Goal: Task Accomplishment & Management: Use online tool/utility

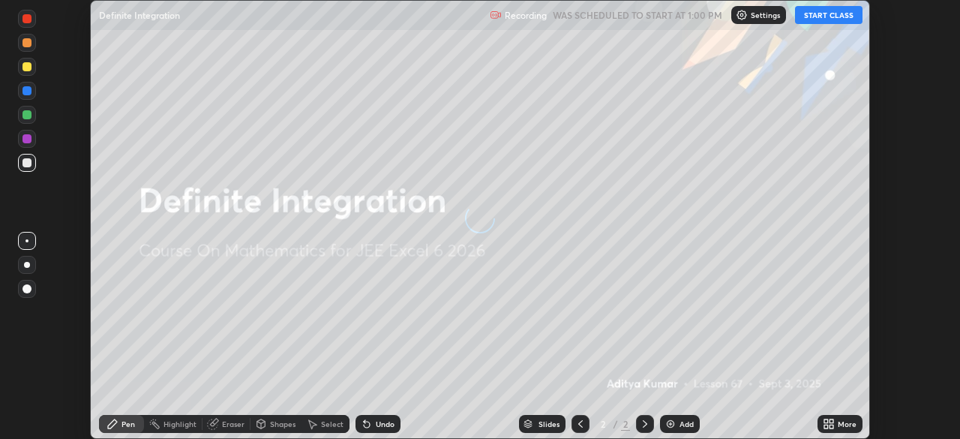
scroll to position [439, 959]
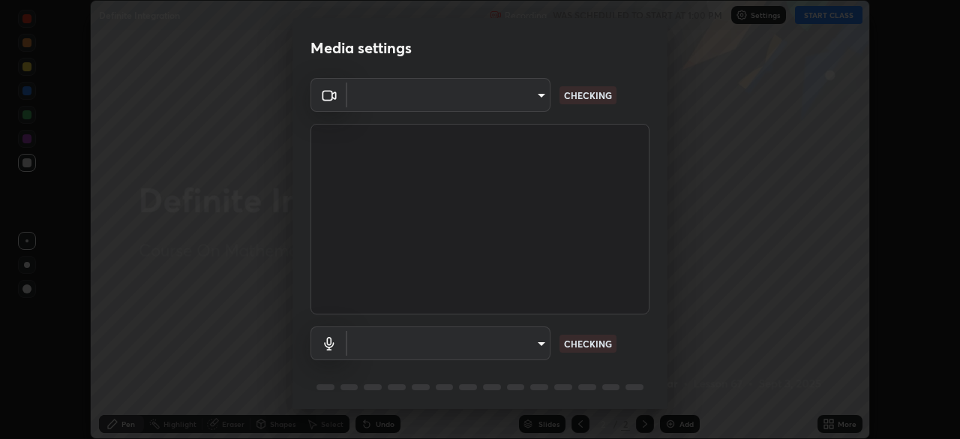
type input "5db4294119dbc9c6a88fe5a8f9d39f7627f32aae7654a0c0705608c08e7ed69f"
click at [455, 346] on body "Erase all Definite Integration Recording WAS SCHEDULED TO START AT 1:00 PM Sett…" at bounding box center [480, 219] width 960 height 439
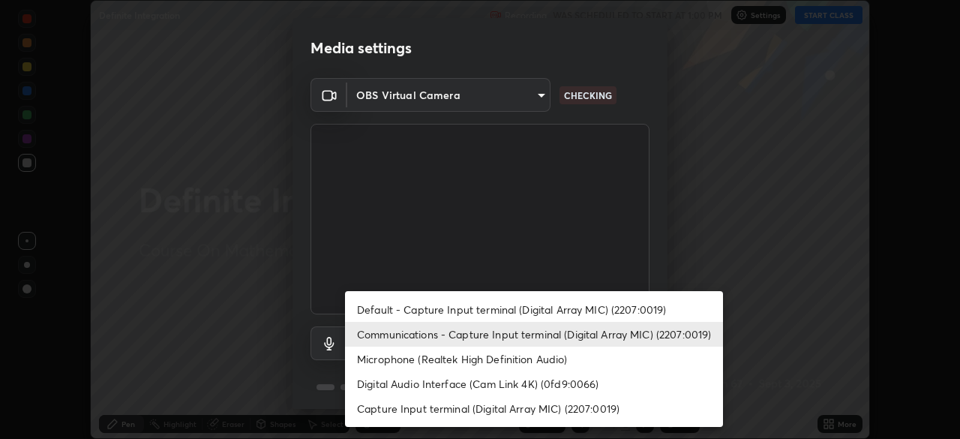
click at [452, 336] on li "Communications - Capture Input terminal (Digital Array MIC) (2207:0019)" at bounding box center [534, 334] width 378 height 25
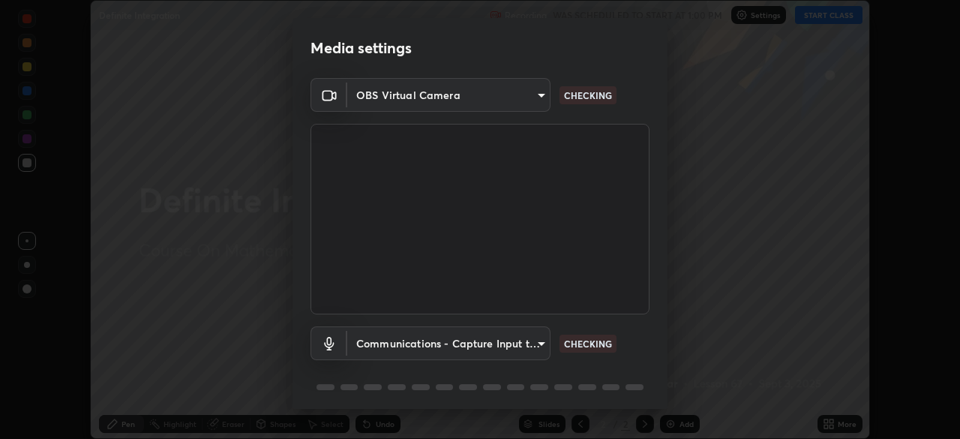
scroll to position [53, 0]
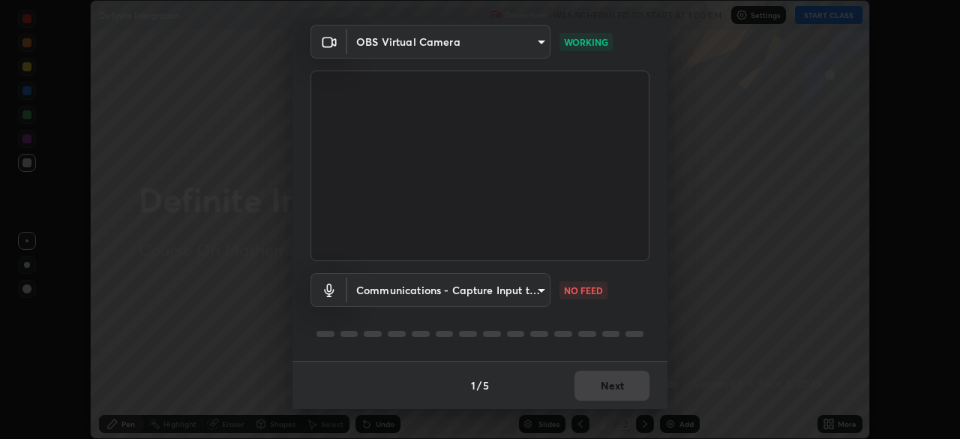
click at [490, 293] on body "Erase all Definite Integration Recording WAS SCHEDULED TO START AT 1:00 PM Sett…" at bounding box center [480, 219] width 960 height 439
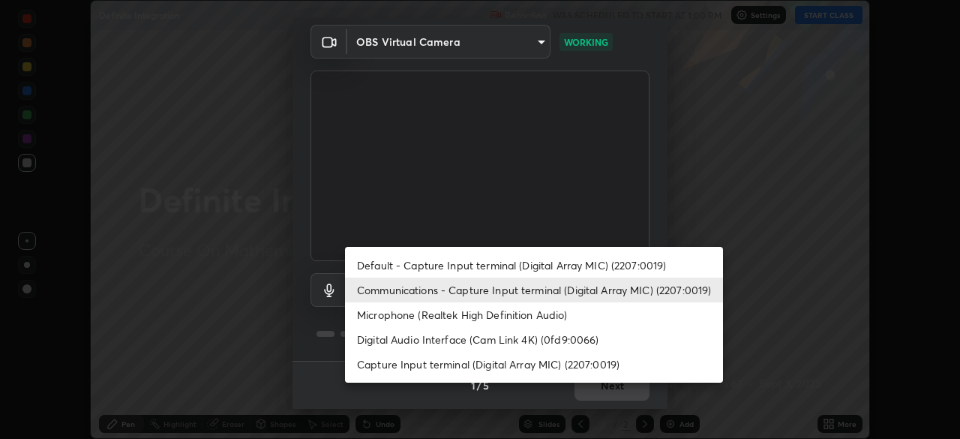
click at [475, 264] on li "Default - Capture Input terminal (Digital Array MIC) (2207:0019)" at bounding box center [534, 265] width 378 height 25
type input "default"
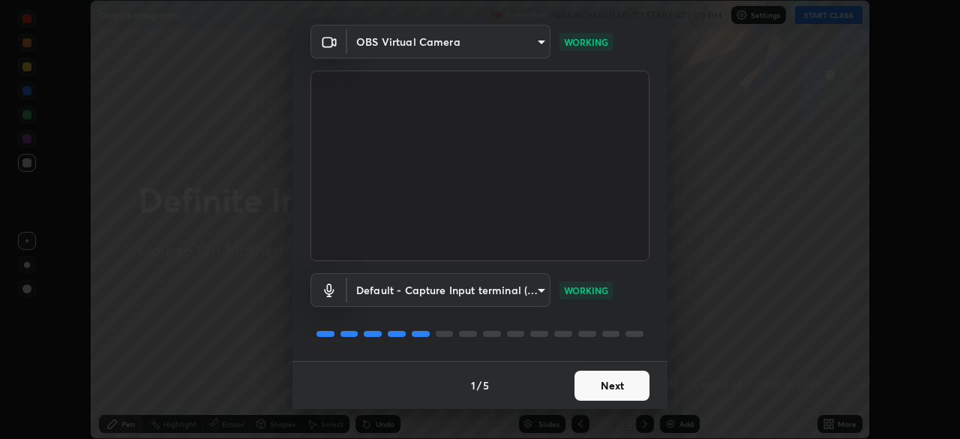
click at [611, 385] on button "Next" at bounding box center [611, 385] width 75 height 30
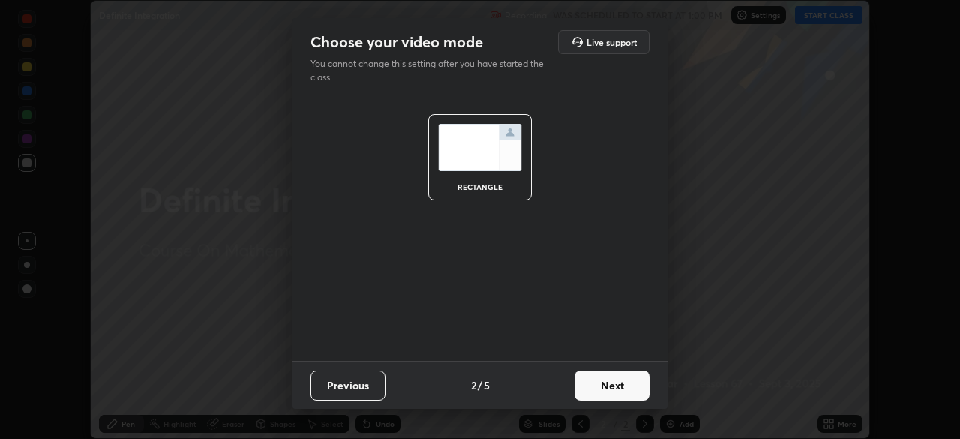
scroll to position [0, 0]
click at [623, 393] on button "Next" at bounding box center [611, 385] width 75 height 30
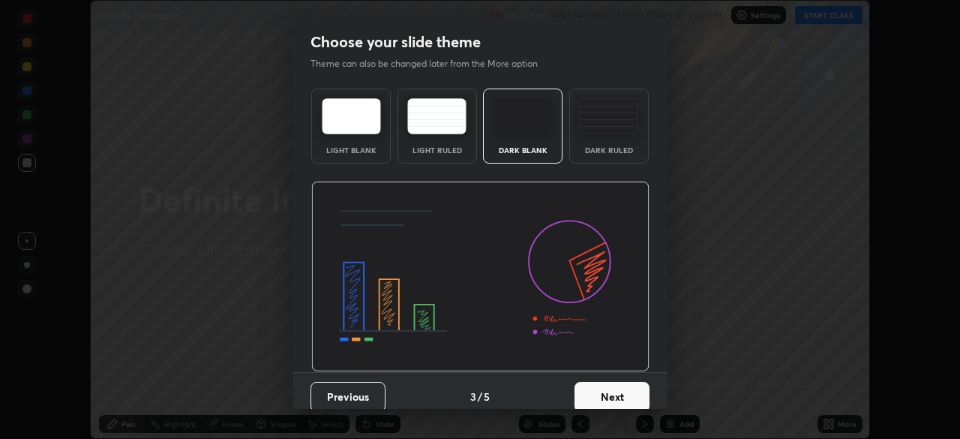
click at [634, 400] on button "Next" at bounding box center [611, 397] width 75 height 30
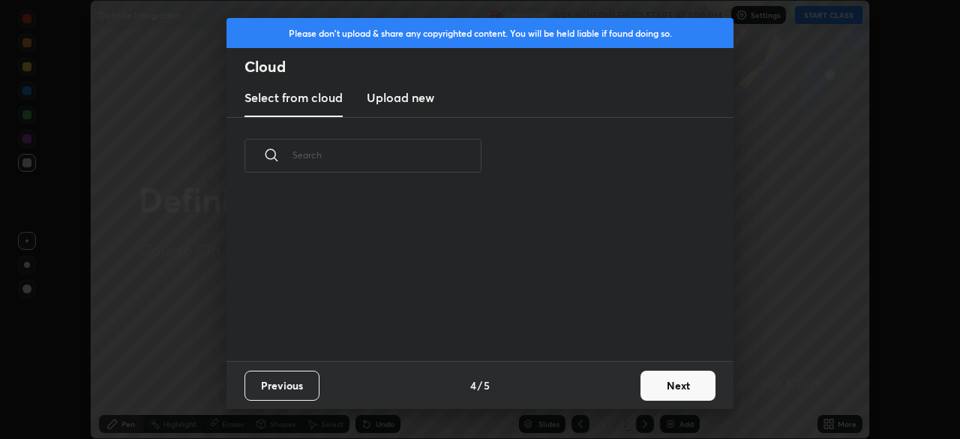
click at [651, 394] on button "Next" at bounding box center [677, 385] width 75 height 30
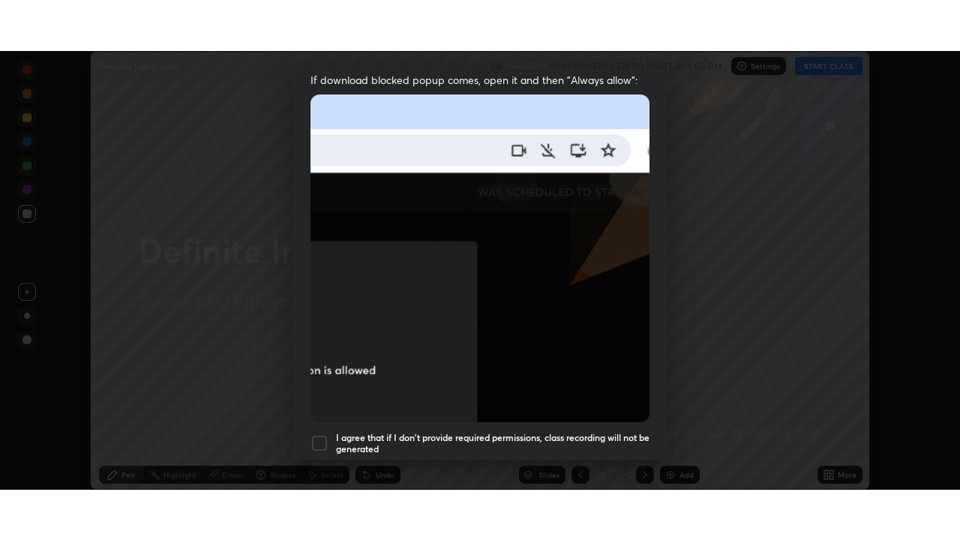
scroll to position [359, 0]
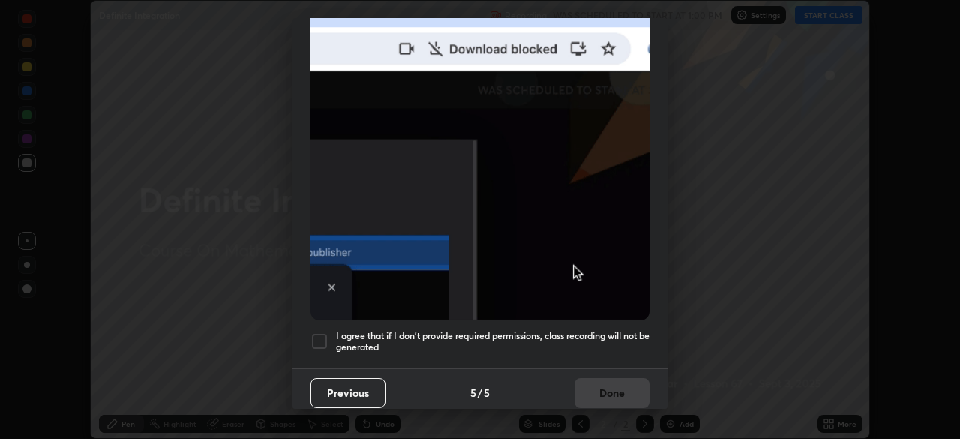
click at [322, 336] on div at bounding box center [319, 341] width 18 height 18
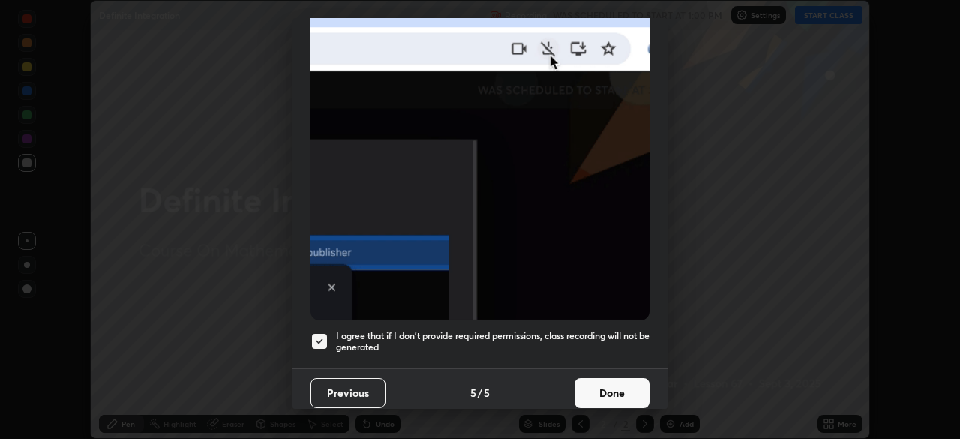
click at [603, 390] on button "Done" at bounding box center [611, 393] width 75 height 30
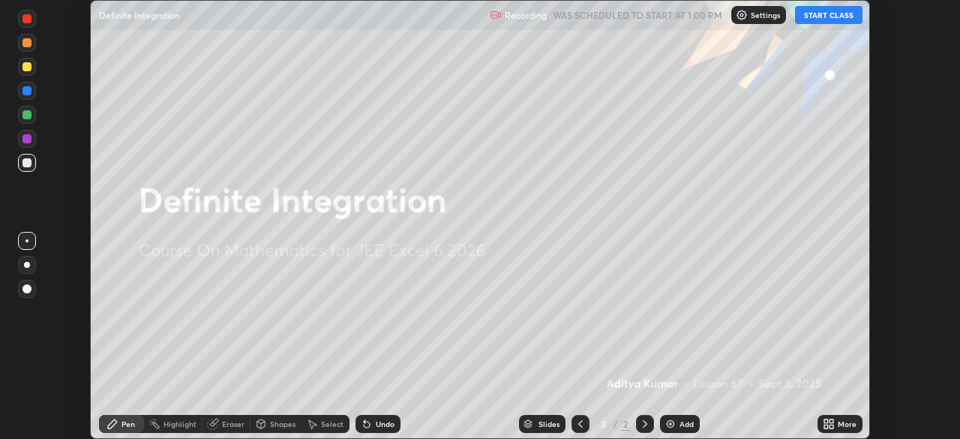
click at [838, 14] on button "START CLASS" at bounding box center [828, 15] width 67 height 18
click at [826, 422] on icon at bounding box center [826, 421] width 4 height 4
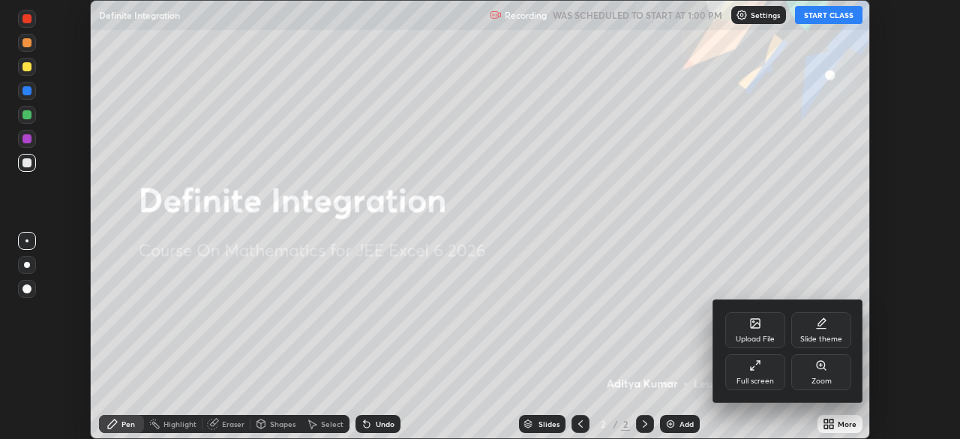
click at [769, 379] on div "Full screen" at bounding box center [754, 380] width 37 height 7
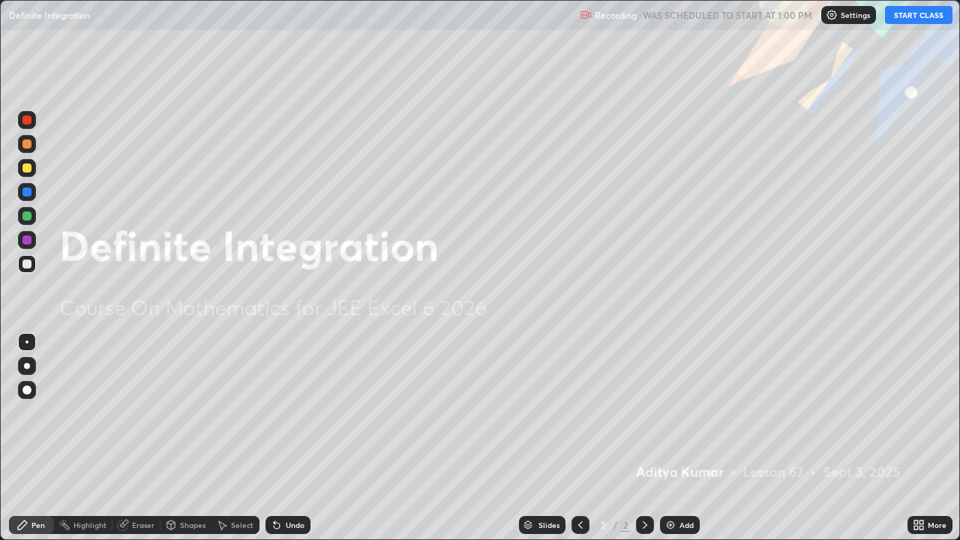
scroll to position [540, 960]
click at [673, 438] on img at bounding box center [670, 525] width 12 height 12
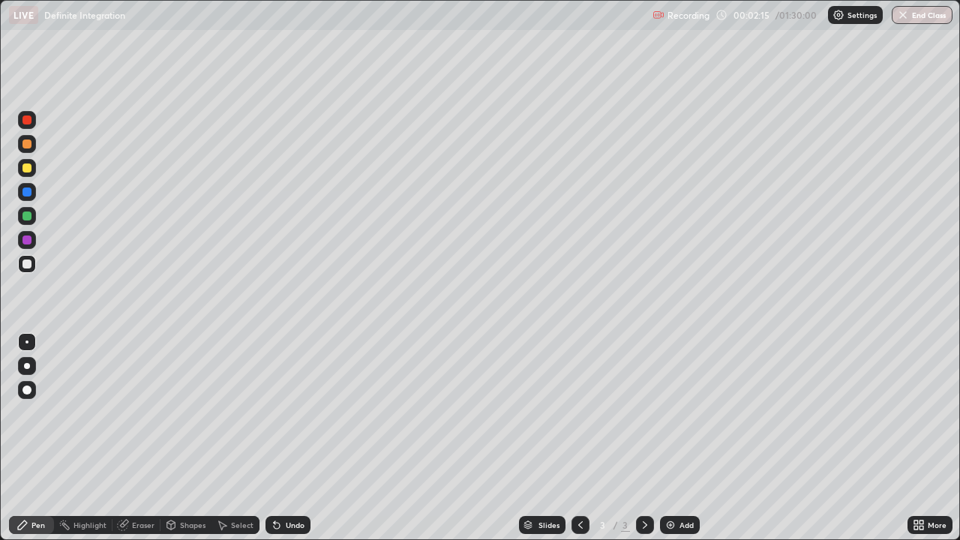
click at [29, 197] on div at bounding box center [27, 192] width 18 height 18
click at [31, 121] on div at bounding box center [27, 120] width 18 height 18
click at [26, 176] on div at bounding box center [27, 168] width 18 height 18
click at [28, 220] on div at bounding box center [27, 216] width 18 height 18
click at [28, 200] on div at bounding box center [27, 192] width 18 height 18
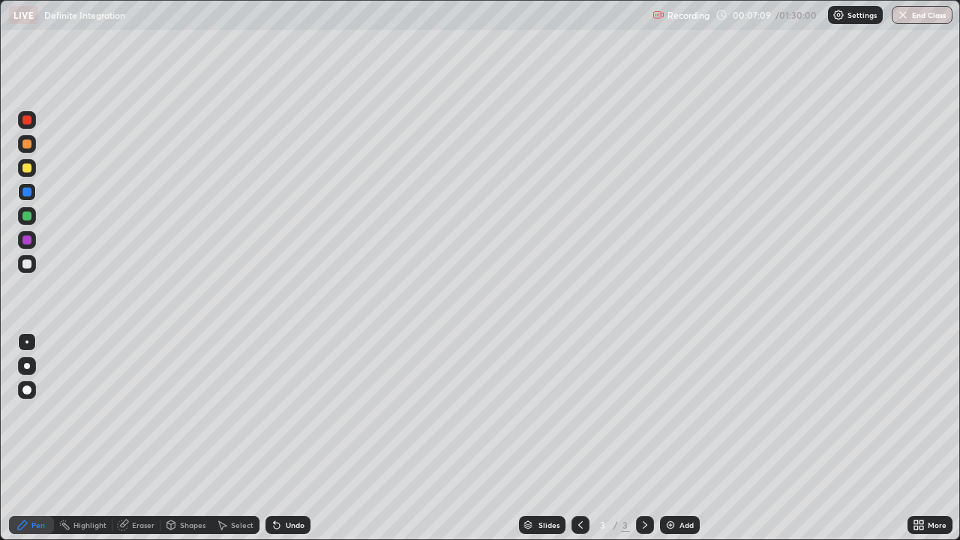
click at [126, 438] on icon at bounding box center [124, 523] width 8 height 7
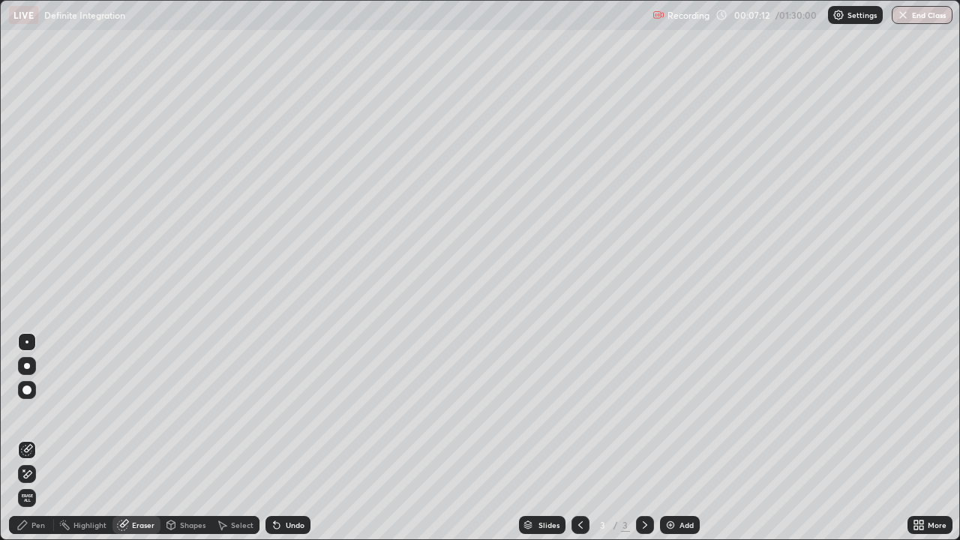
click at [27, 438] on div at bounding box center [27, 474] width 18 height 24
click at [45, 438] on div "Pen" at bounding box center [31, 525] width 45 height 18
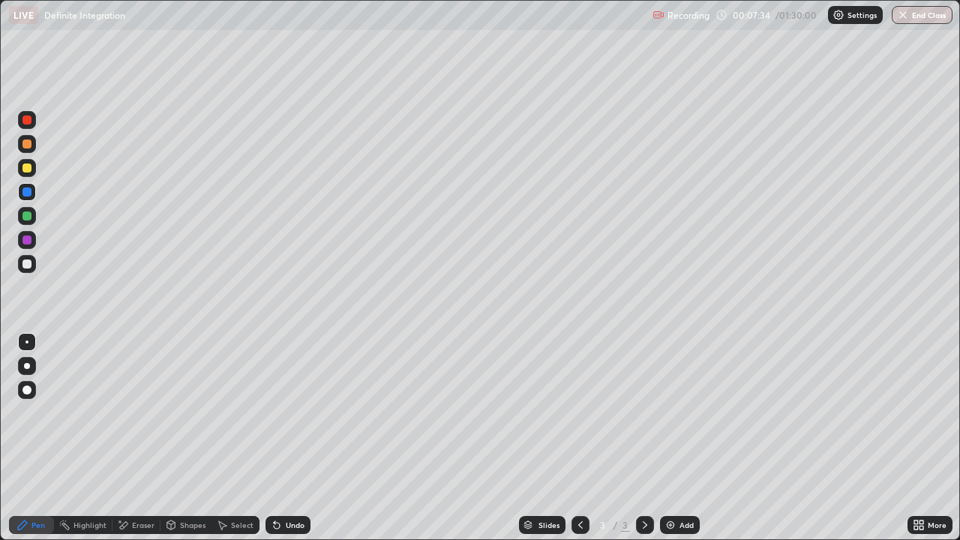
click at [274, 438] on div "Undo" at bounding box center [287, 525] width 45 height 18
click at [284, 438] on div "Undo" at bounding box center [287, 525] width 45 height 18
click at [277, 438] on icon at bounding box center [277, 525] width 12 height 12
click at [24, 215] on div at bounding box center [26, 215] width 9 height 9
click at [31, 127] on div at bounding box center [27, 120] width 18 height 18
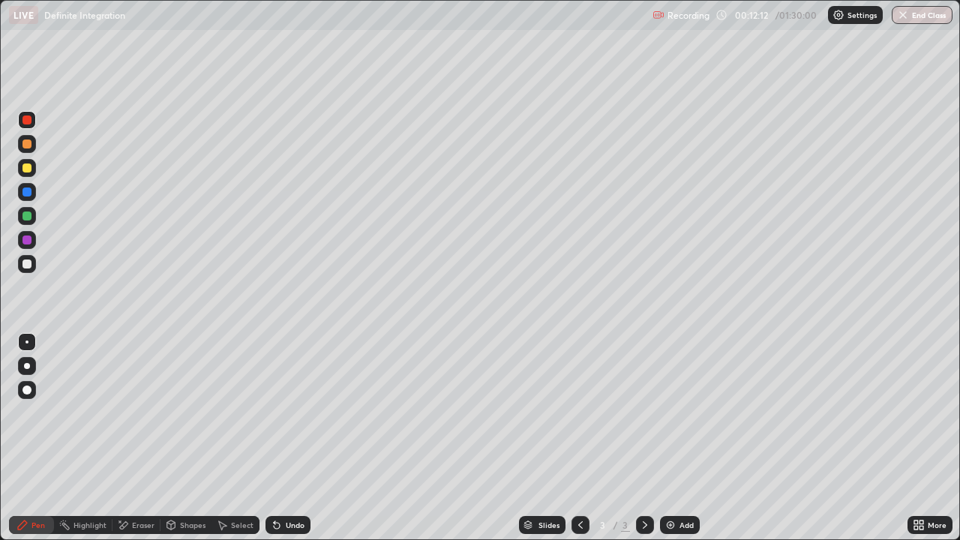
click at [672, 438] on img at bounding box center [670, 525] width 12 height 12
click at [26, 245] on div at bounding box center [27, 240] width 18 height 18
click at [579, 438] on icon at bounding box center [580, 525] width 12 height 12
click at [643, 438] on icon at bounding box center [645, 524] width 4 height 7
click at [667, 438] on img at bounding box center [670, 525] width 12 height 12
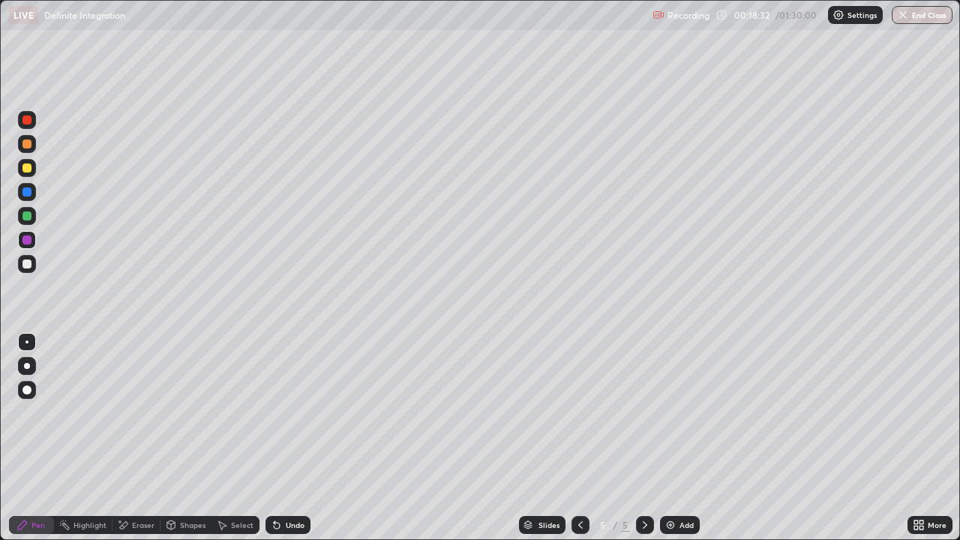
click at [31, 215] on div at bounding box center [26, 215] width 9 height 9
click at [29, 244] on div at bounding box center [27, 240] width 18 height 18
click at [31, 220] on div at bounding box center [27, 216] width 18 height 18
click at [274, 438] on icon at bounding box center [277, 526] width 6 height 6
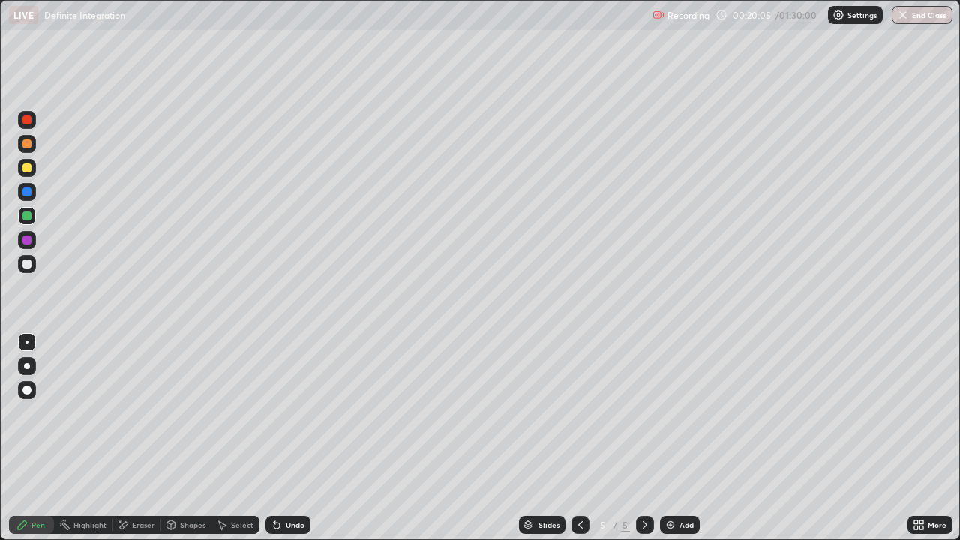
click at [274, 438] on icon at bounding box center [277, 526] width 6 height 6
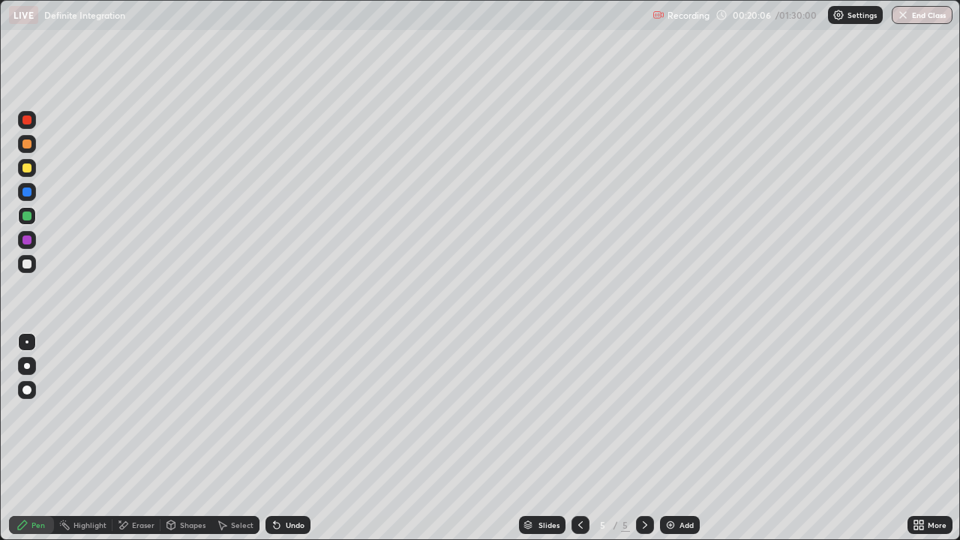
click at [274, 438] on icon at bounding box center [277, 526] width 6 height 6
click at [25, 122] on div at bounding box center [26, 119] width 9 height 9
click at [674, 438] on img at bounding box center [670, 525] width 12 height 12
click at [140, 438] on div "Eraser" at bounding box center [143, 524] width 22 height 7
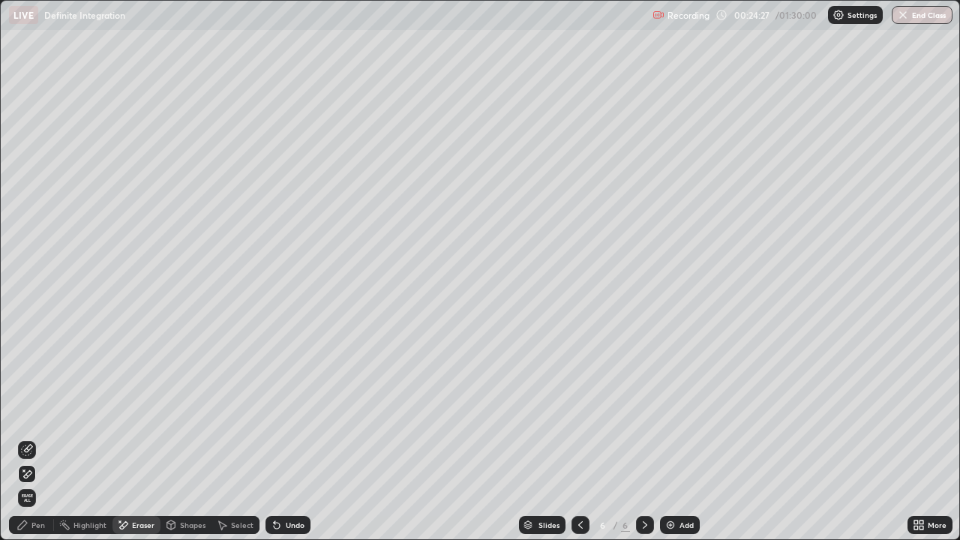
click at [55, 438] on div "Highlight" at bounding box center [83, 525] width 58 height 18
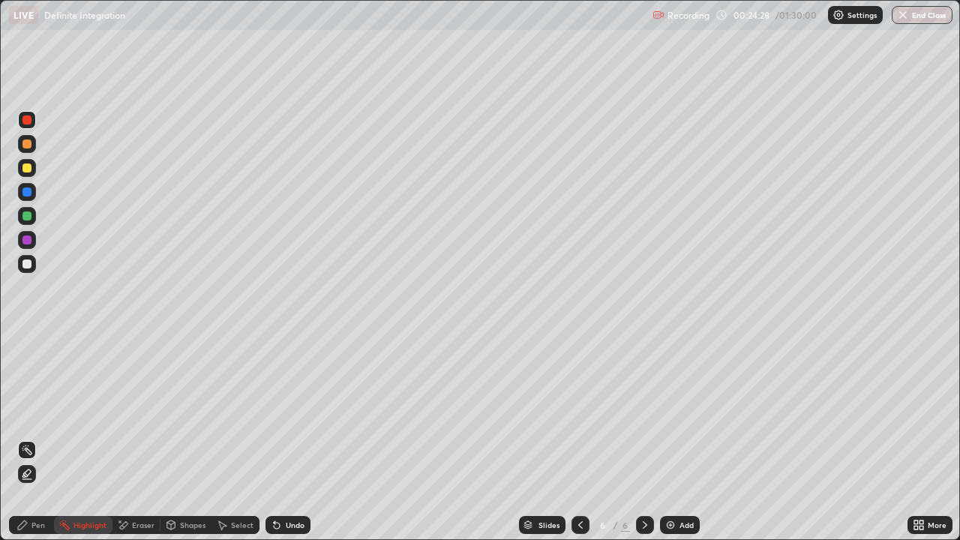
click at [44, 438] on div "Pen" at bounding box center [31, 525] width 45 height 18
click at [25, 218] on div at bounding box center [26, 215] width 9 height 9
click at [29, 172] on div at bounding box center [27, 168] width 18 height 18
click at [666, 438] on img at bounding box center [670, 525] width 12 height 12
click at [27, 220] on div at bounding box center [27, 216] width 18 height 18
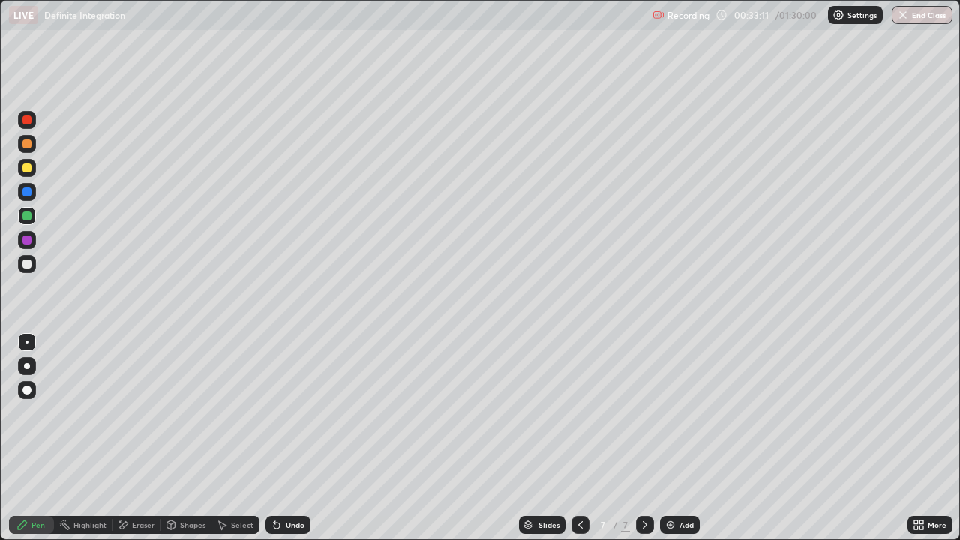
click at [26, 194] on div at bounding box center [26, 191] width 9 height 9
click at [18, 175] on div at bounding box center [27, 168] width 18 height 24
click at [31, 118] on div at bounding box center [27, 120] width 18 height 18
click at [133, 438] on div "Eraser" at bounding box center [143, 524] width 22 height 7
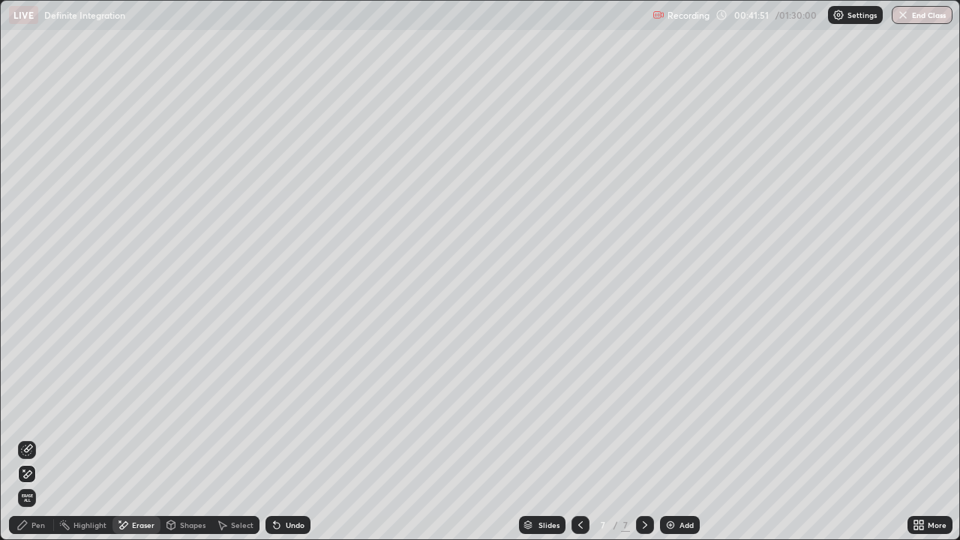
click at [17, 438] on icon at bounding box center [22, 525] width 12 height 12
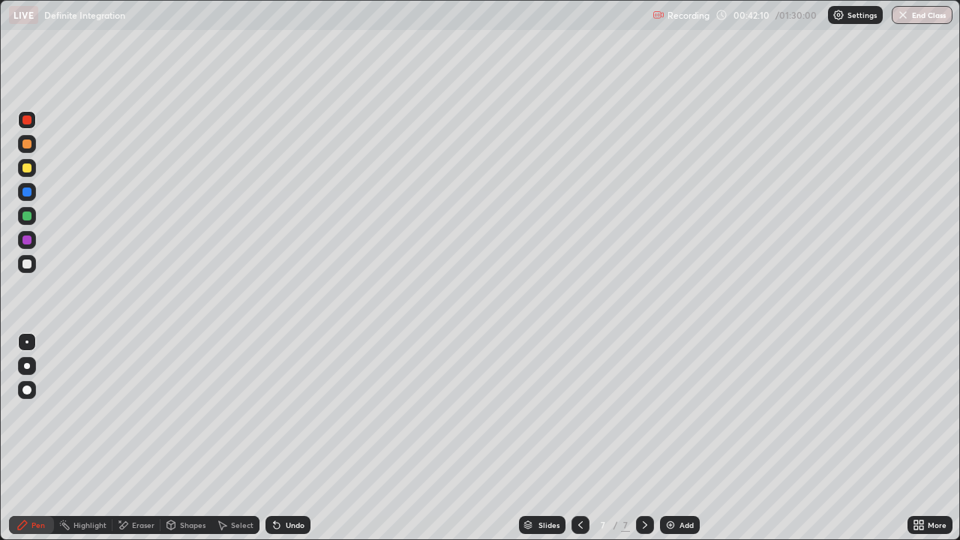
click at [27, 195] on div at bounding box center [26, 191] width 9 height 9
click at [275, 438] on icon at bounding box center [277, 526] width 6 height 6
click at [664, 438] on img at bounding box center [670, 525] width 12 height 12
click at [28, 220] on div at bounding box center [27, 216] width 18 height 18
click at [669, 438] on img at bounding box center [670, 525] width 12 height 12
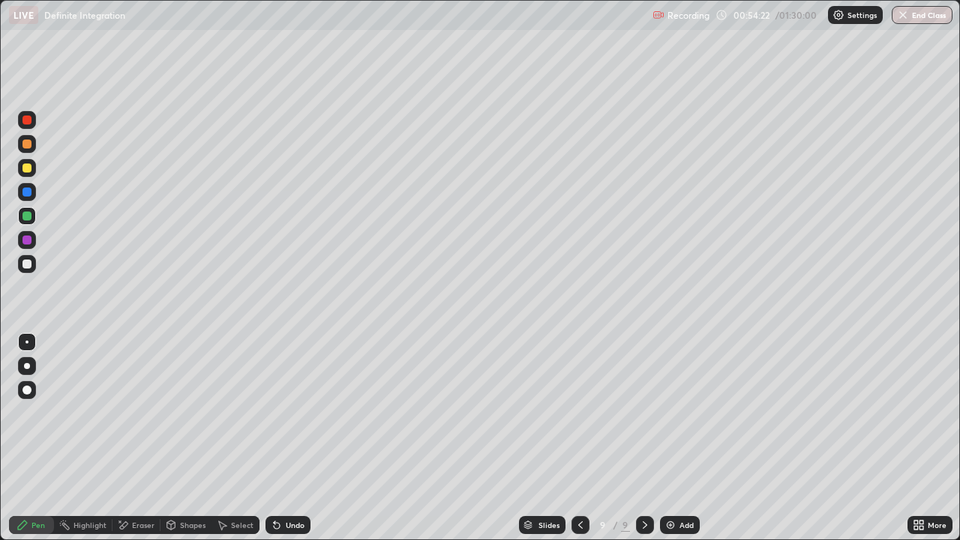
click at [27, 128] on div at bounding box center [27, 120] width 18 height 18
click at [25, 193] on div at bounding box center [26, 191] width 9 height 9
click at [667, 438] on img at bounding box center [670, 525] width 12 height 12
click at [30, 219] on div at bounding box center [26, 215] width 9 height 9
click at [26, 244] on div at bounding box center [26, 239] width 9 height 9
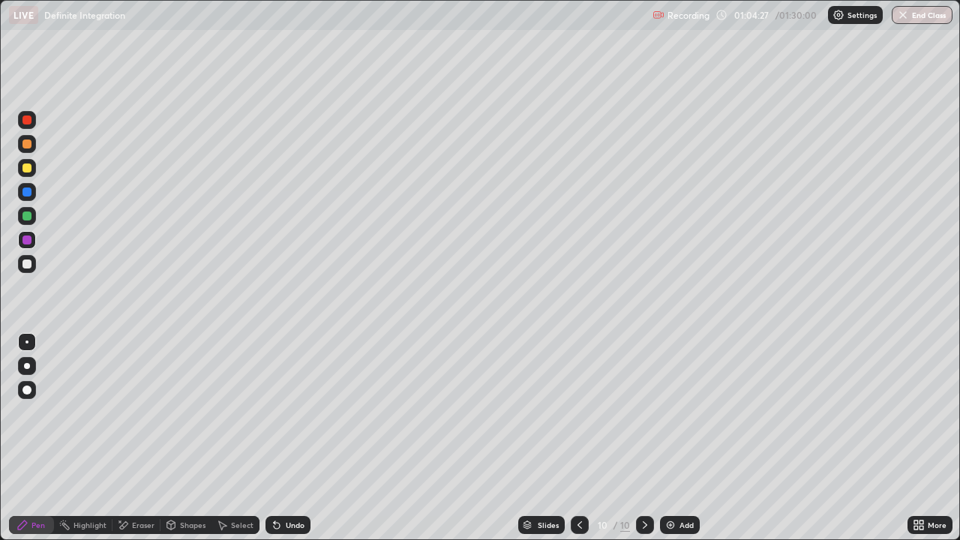
click at [661, 438] on div "Add" at bounding box center [680, 525] width 40 height 18
click at [30, 195] on div at bounding box center [26, 191] width 9 height 9
click at [26, 266] on div at bounding box center [26, 263] width 9 height 9
click at [670, 438] on img at bounding box center [670, 525] width 12 height 12
click at [31, 169] on div at bounding box center [26, 167] width 9 height 9
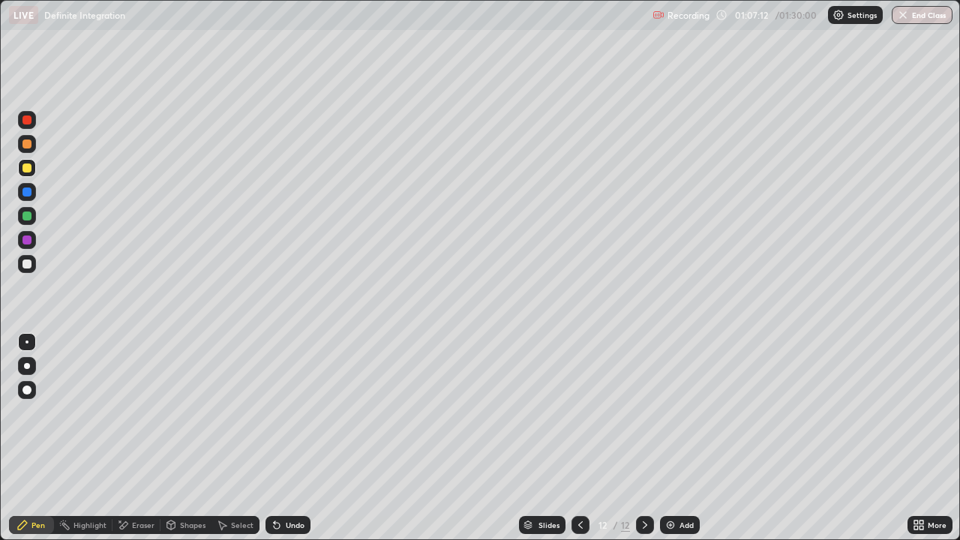
click at [30, 241] on div at bounding box center [26, 239] width 9 height 9
click at [26, 263] on div at bounding box center [26, 263] width 9 height 9
click at [19, 241] on div at bounding box center [27, 240] width 18 height 18
click at [579, 438] on icon at bounding box center [580, 525] width 12 height 12
click at [580, 438] on icon at bounding box center [580, 525] width 12 height 12
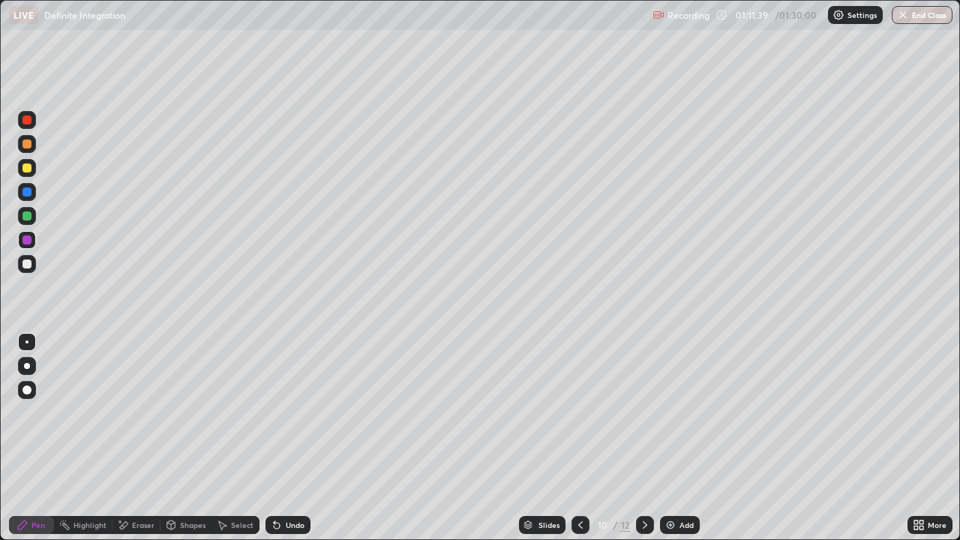
click at [27, 192] on div at bounding box center [26, 191] width 9 height 9
